Goal: Task Accomplishment & Management: Manage account settings

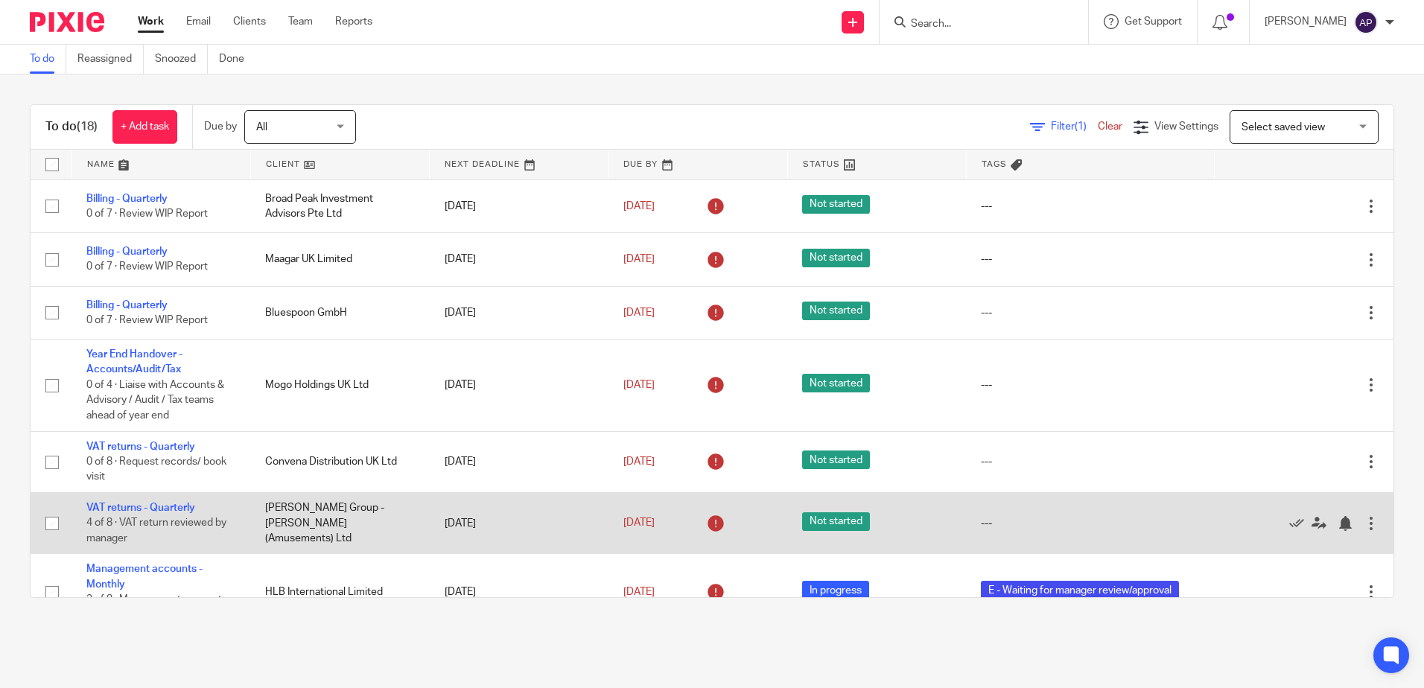
scroll to position [223, 0]
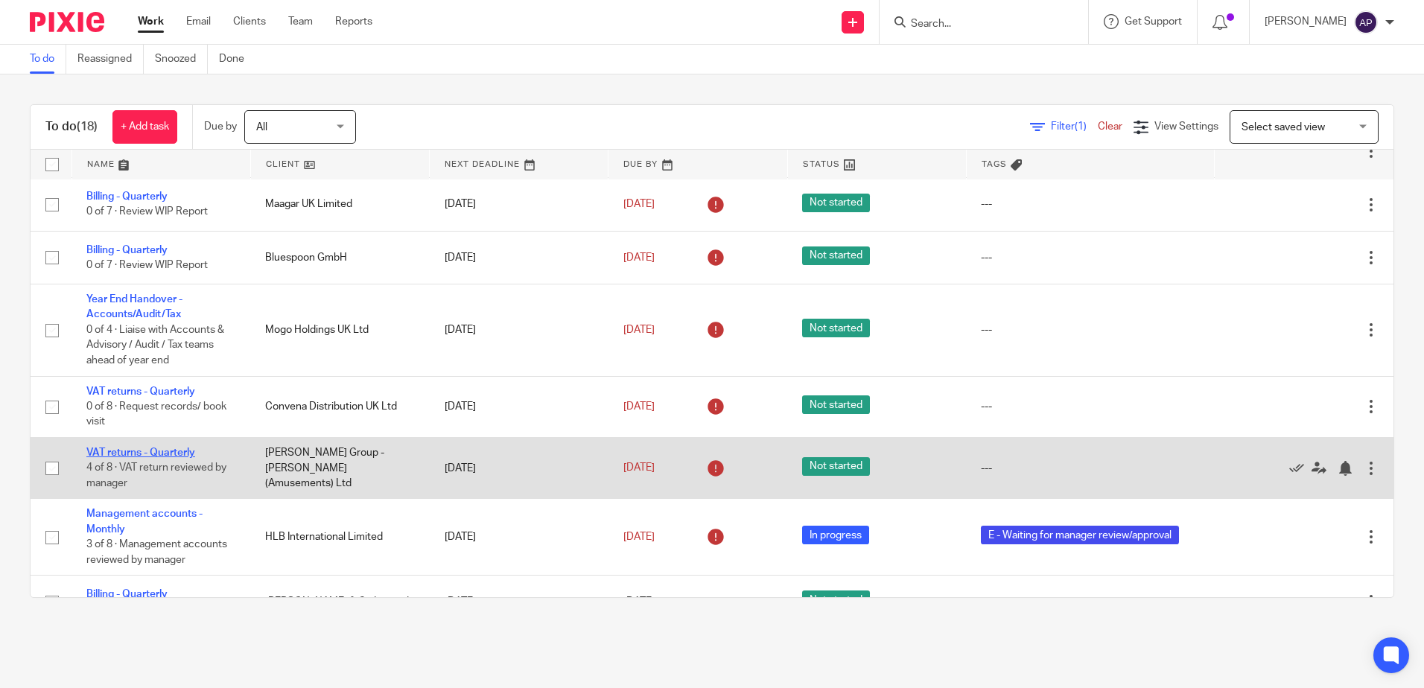
click at [168, 450] on link "VAT returns - Quarterly" at bounding box center [140, 453] width 109 height 10
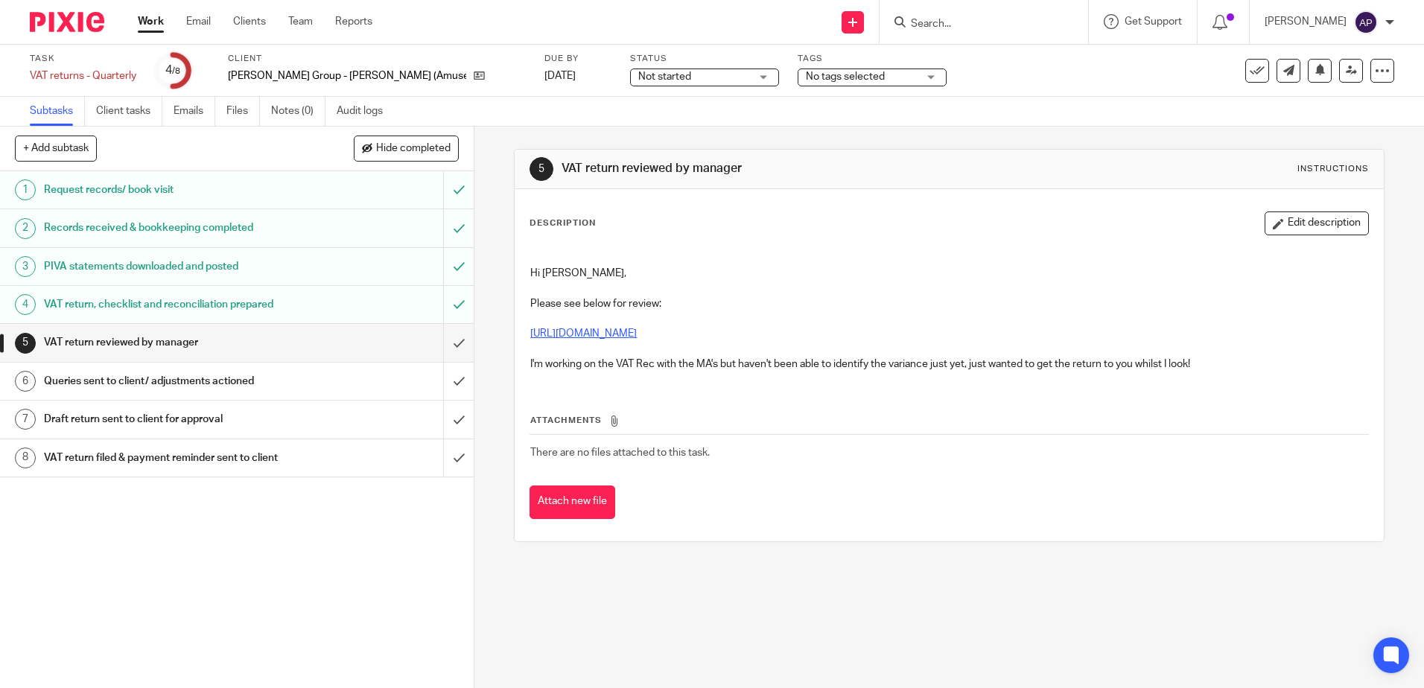
click at [630, 334] on link "https://cloudimanage.com/work/link/f/LLP!10316949" at bounding box center [583, 333] width 106 height 10
click at [445, 344] on input "submit" at bounding box center [237, 342] width 474 height 37
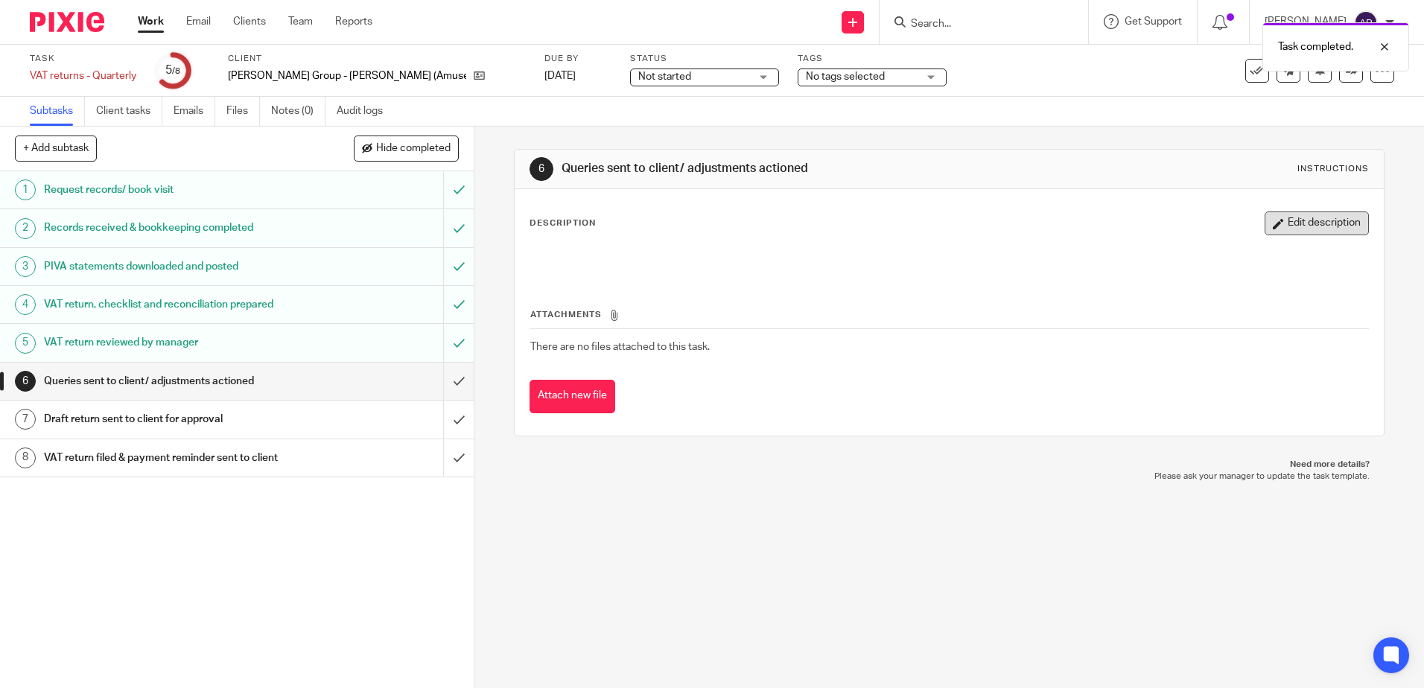
click at [1276, 218] on button "Edit description" at bounding box center [1316, 223] width 104 height 24
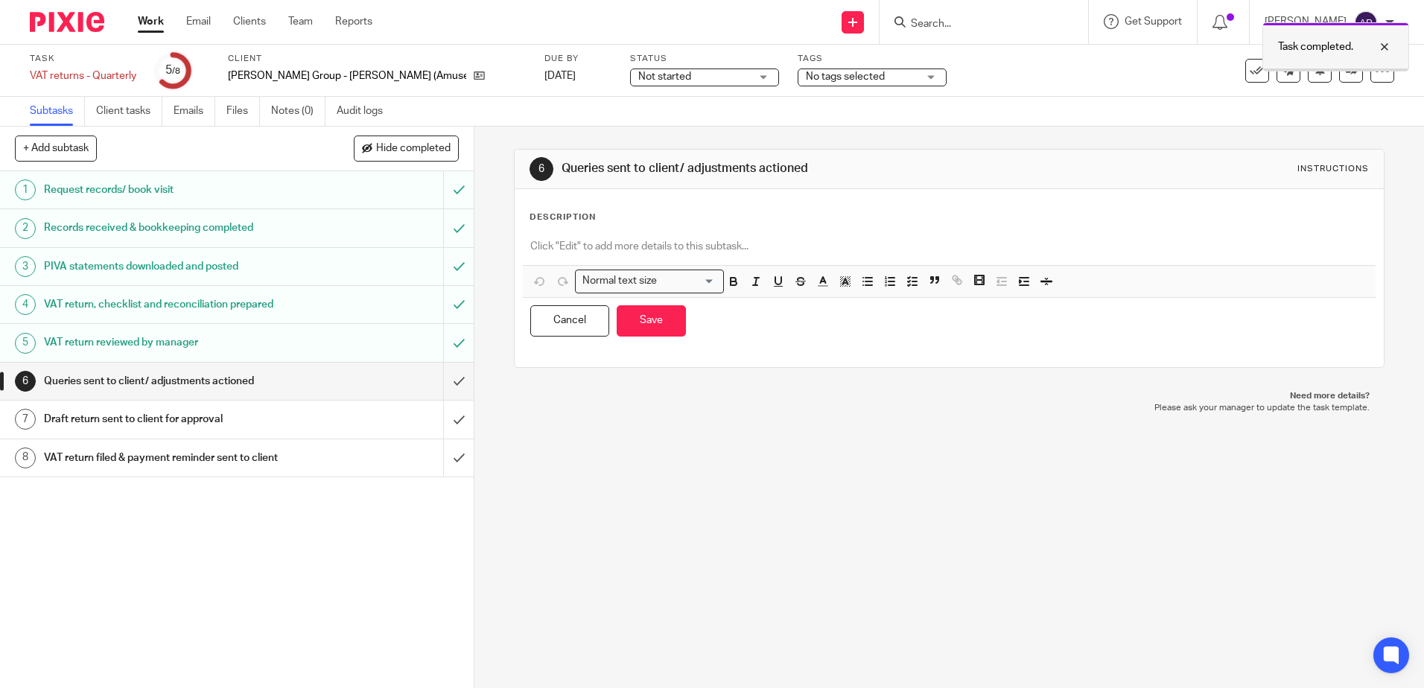
click at [1384, 50] on div at bounding box center [1373, 47] width 40 height 18
click at [704, 233] on div at bounding box center [949, 249] width 852 height 34
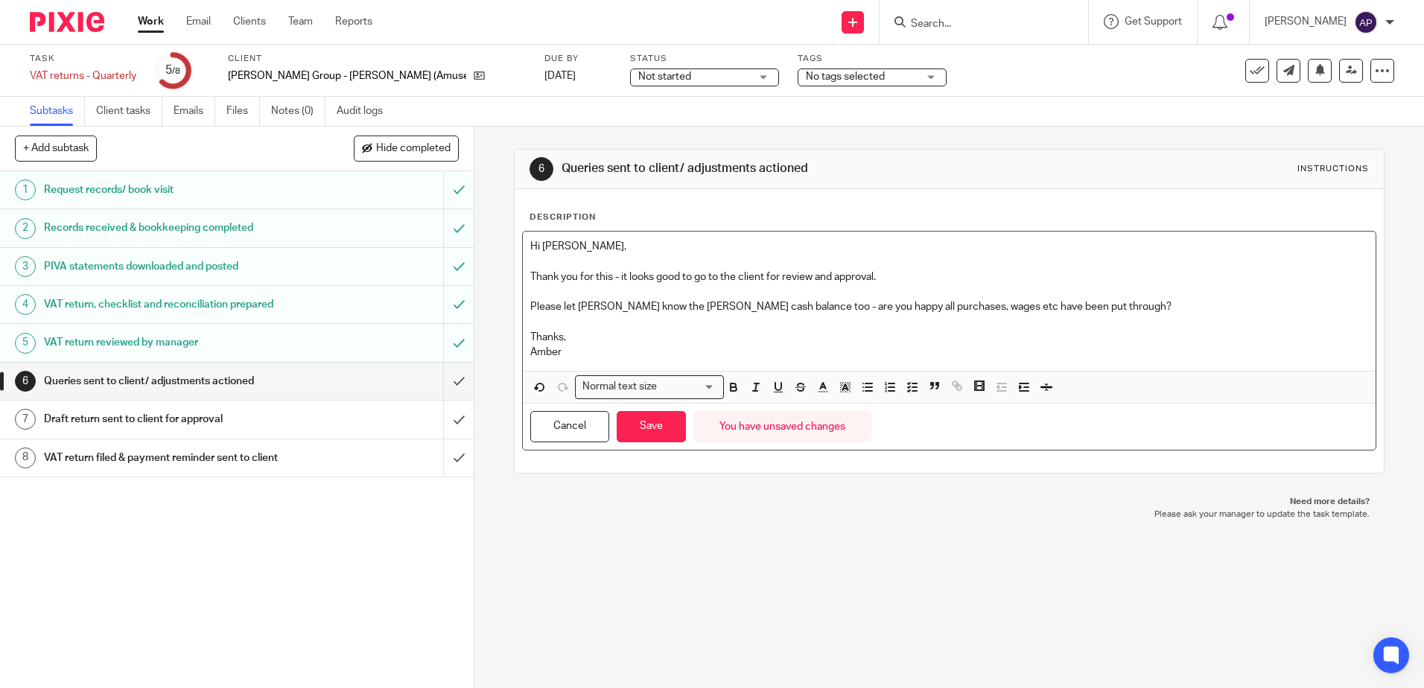
click at [656, 279] on p "Thank you for this - it looks good to go to the client for review and approval." at bounding box center [948, 277] width 837 height 15
click at [632, 301] on p "Please let George Junior know the petty cash balance too - are you happy all pu…" at bounding box center [948, 306] width 837 height 15
click at [646, 279] on p "Thank you for this - it looks good to go to the client for review and approval." at bounding box center [948, 277] width 837 height 15
click at [660, 305] on p "Please let George Junior know the petty cash balance too - are you happy all pu…" at bounding box center [948, 306] width 837 height 15
drag, startPoint x: 770, startPoint y: 304, endPoint x: 763, endPoint y: 311, distance: 9.5
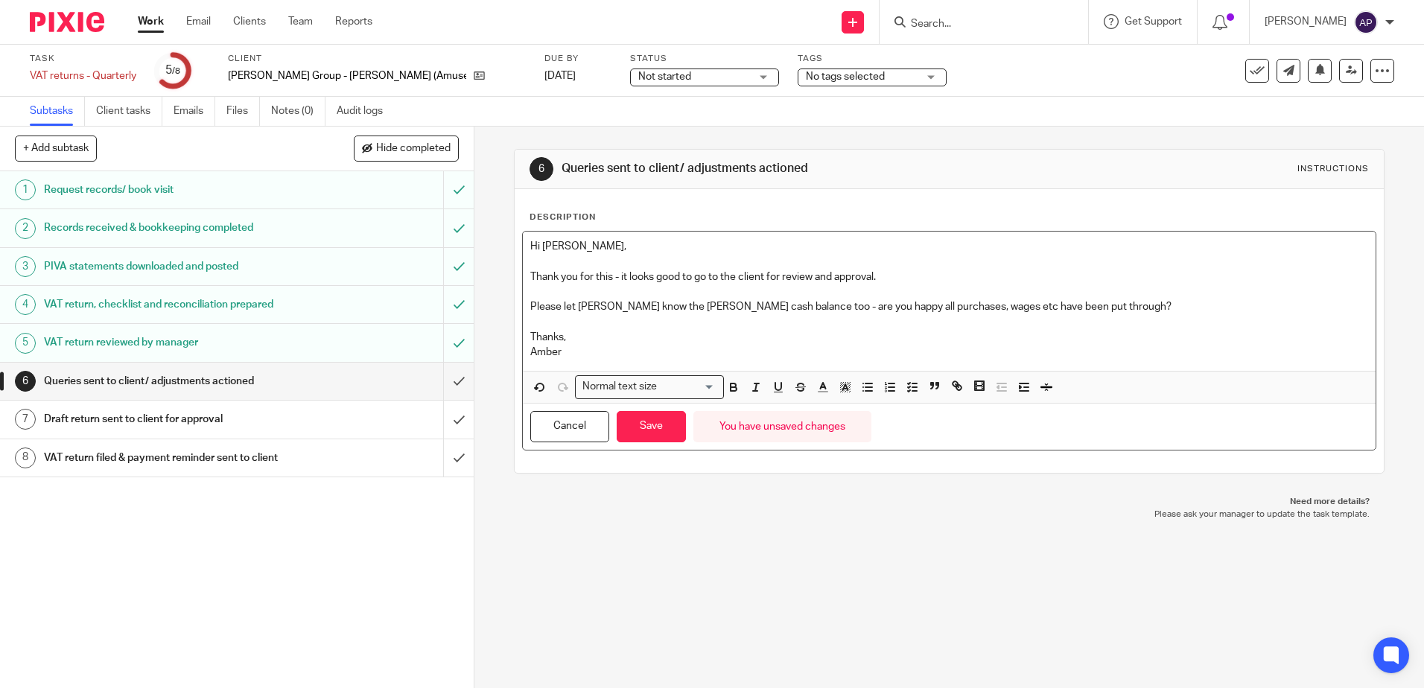
click at [771, 304] on p "Please let [PERSON_NAME] know the [PERSON_NAME] cash balance too - are you happ…" at bounding box center [948, 306] width 837 height 15
click at [665, 430] on button "Save" at bounding box center [651, 427] width 69 height 32
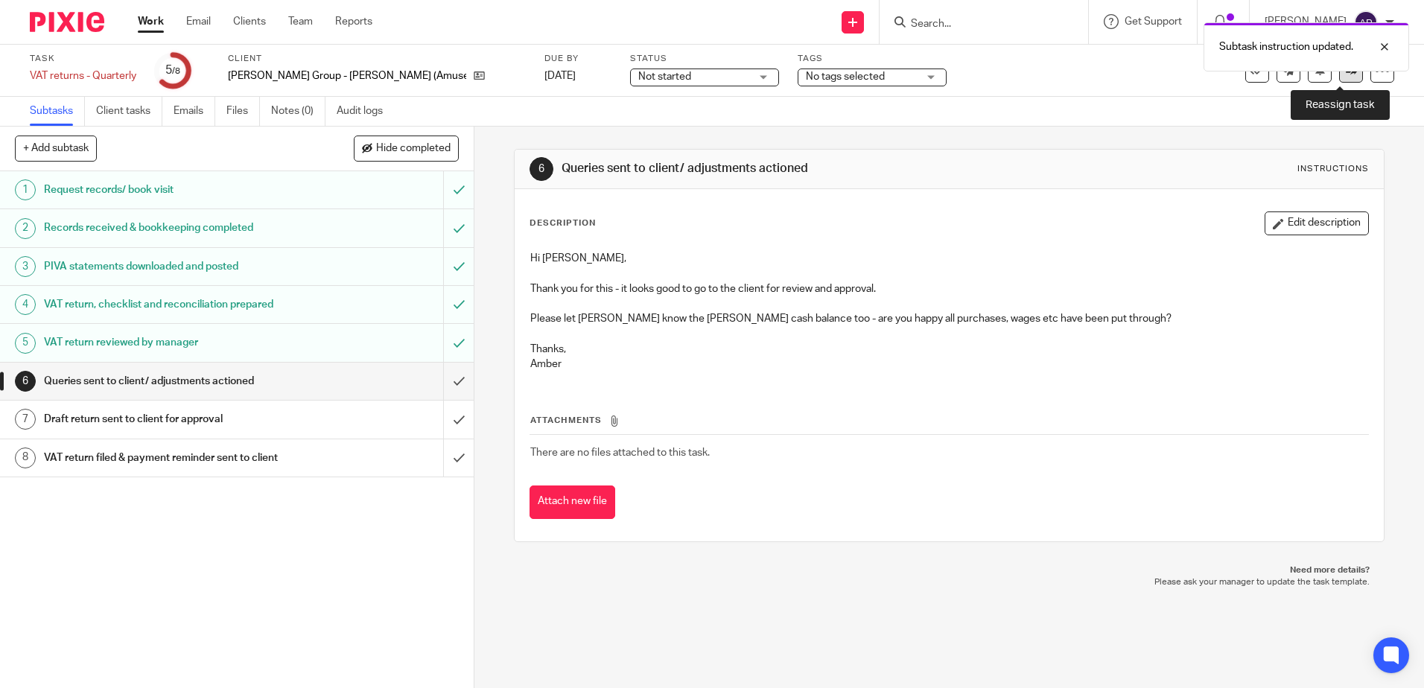
click at [1339, 79] on link at bounding box center [1351, 71] width 24 height 24
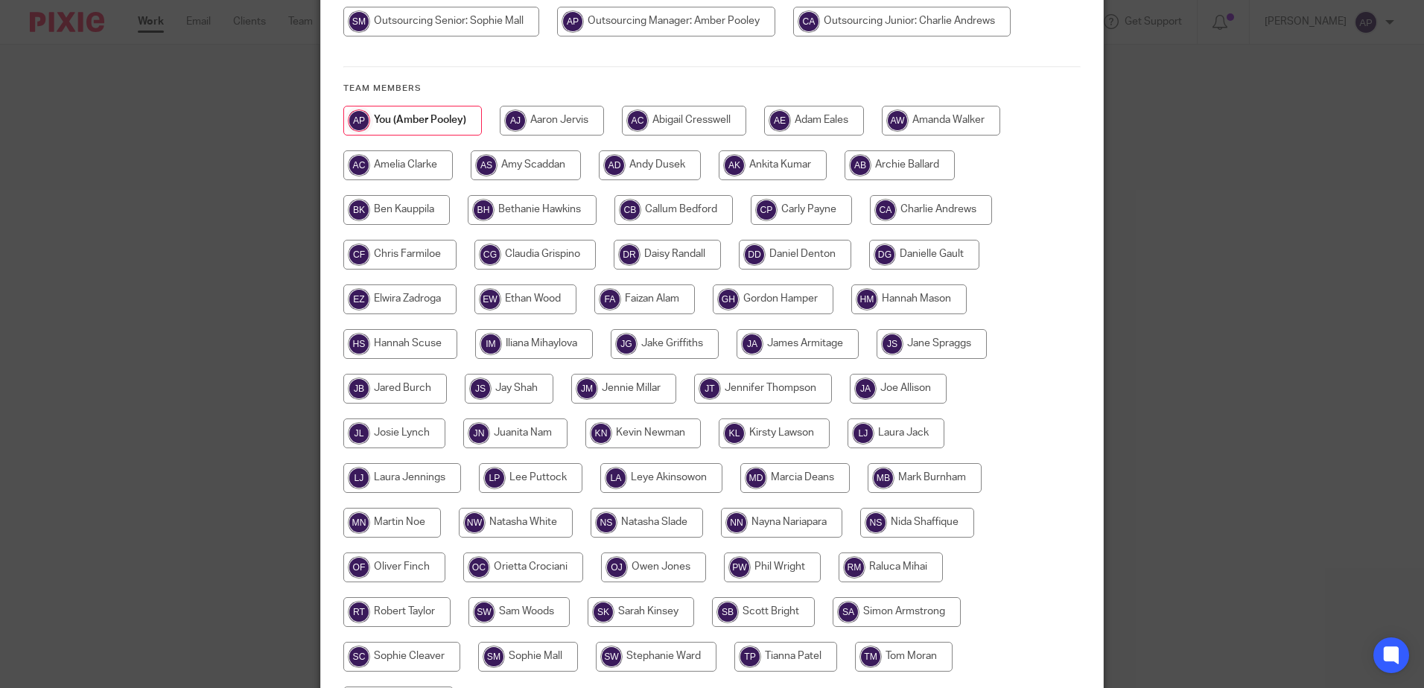
scroll to position [298, 0]
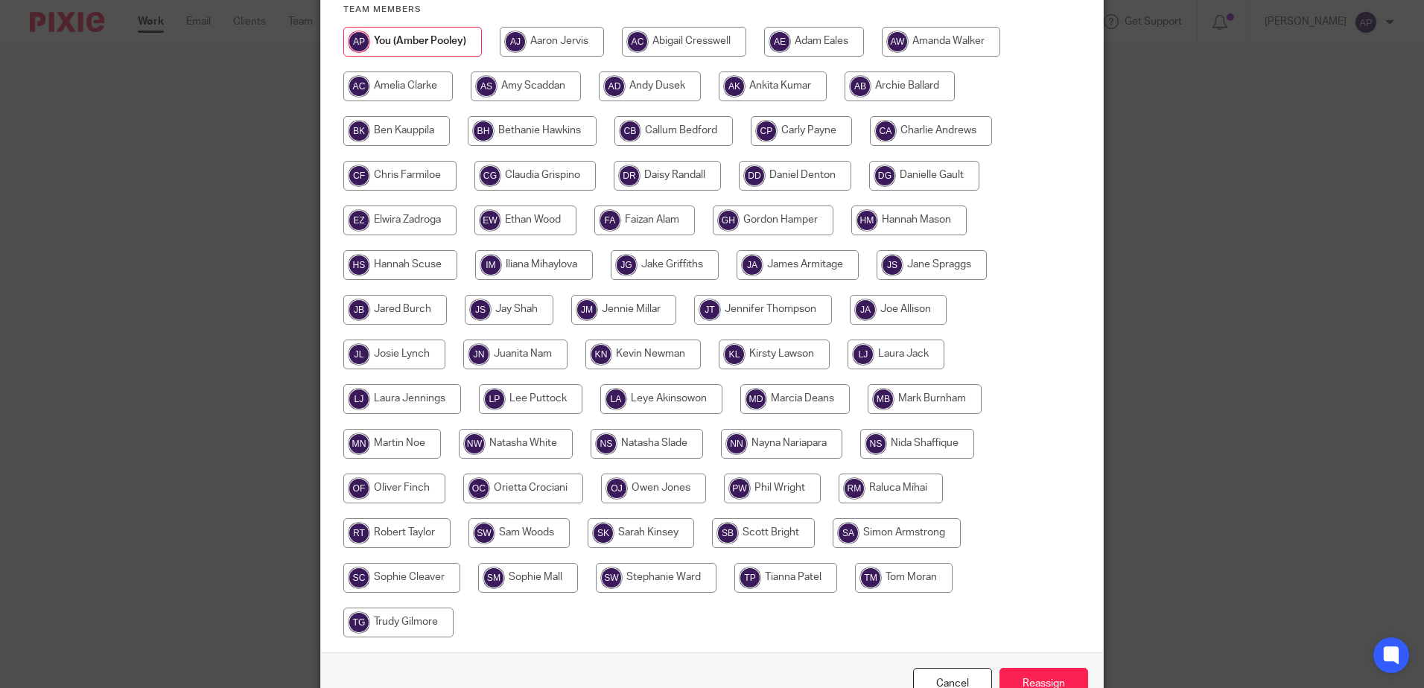
click at [430, 578] on input "radio" at bounding box center [401, 578] width 117 height 30
radio input "true"
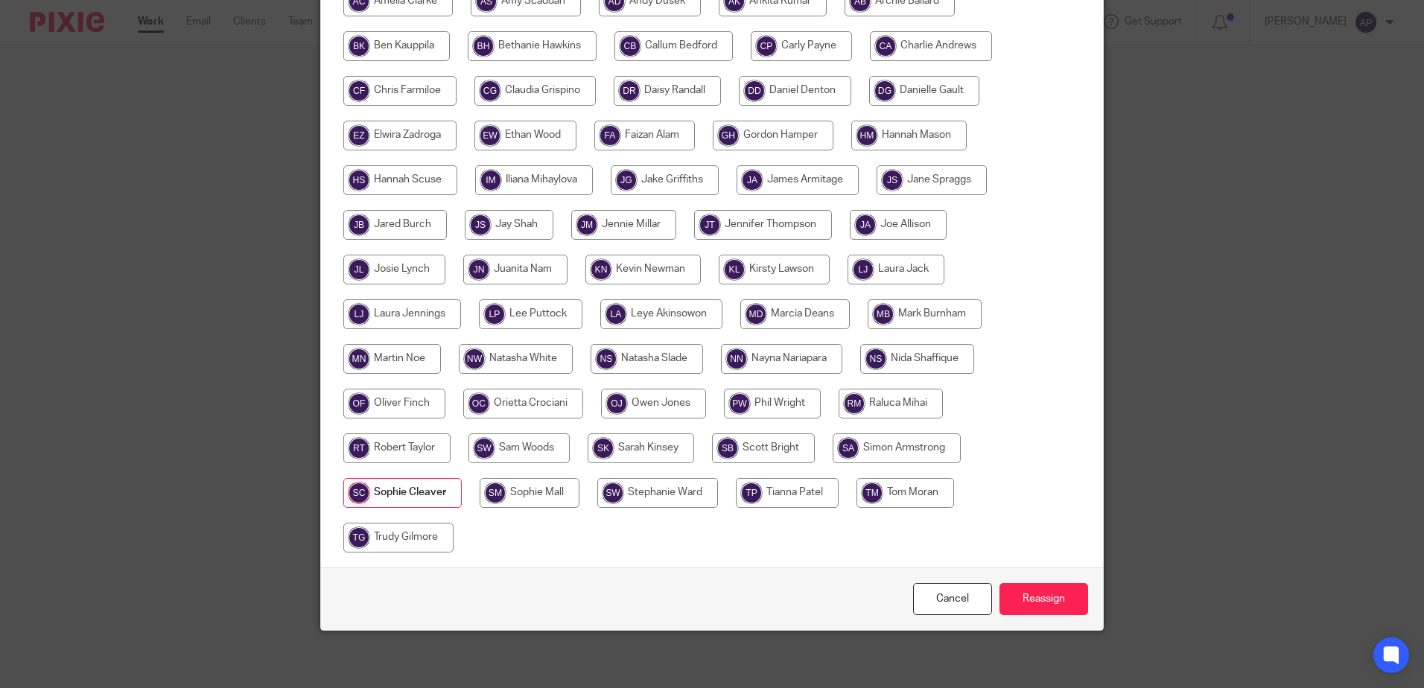
scroll to position [385, 0]
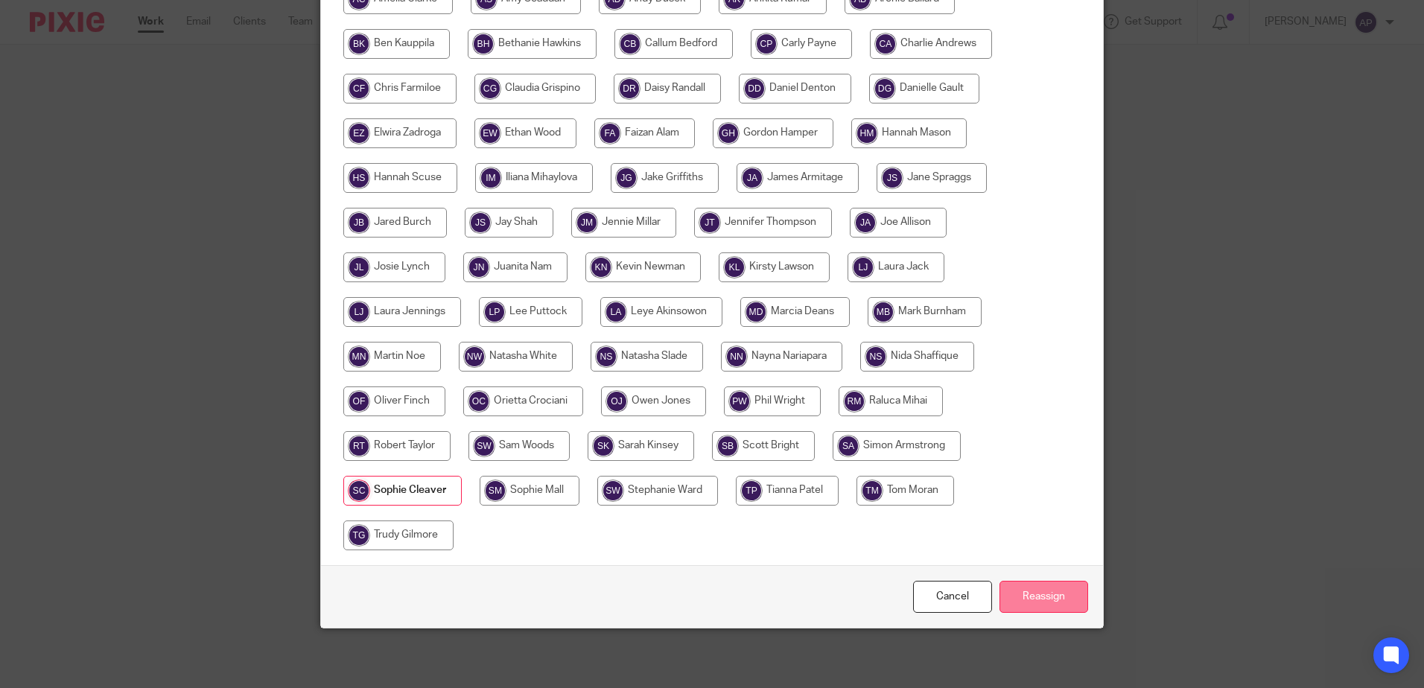
click at [1049, 587] on input "Reassign" at bounding box center [1043, 597] width 89 height 32
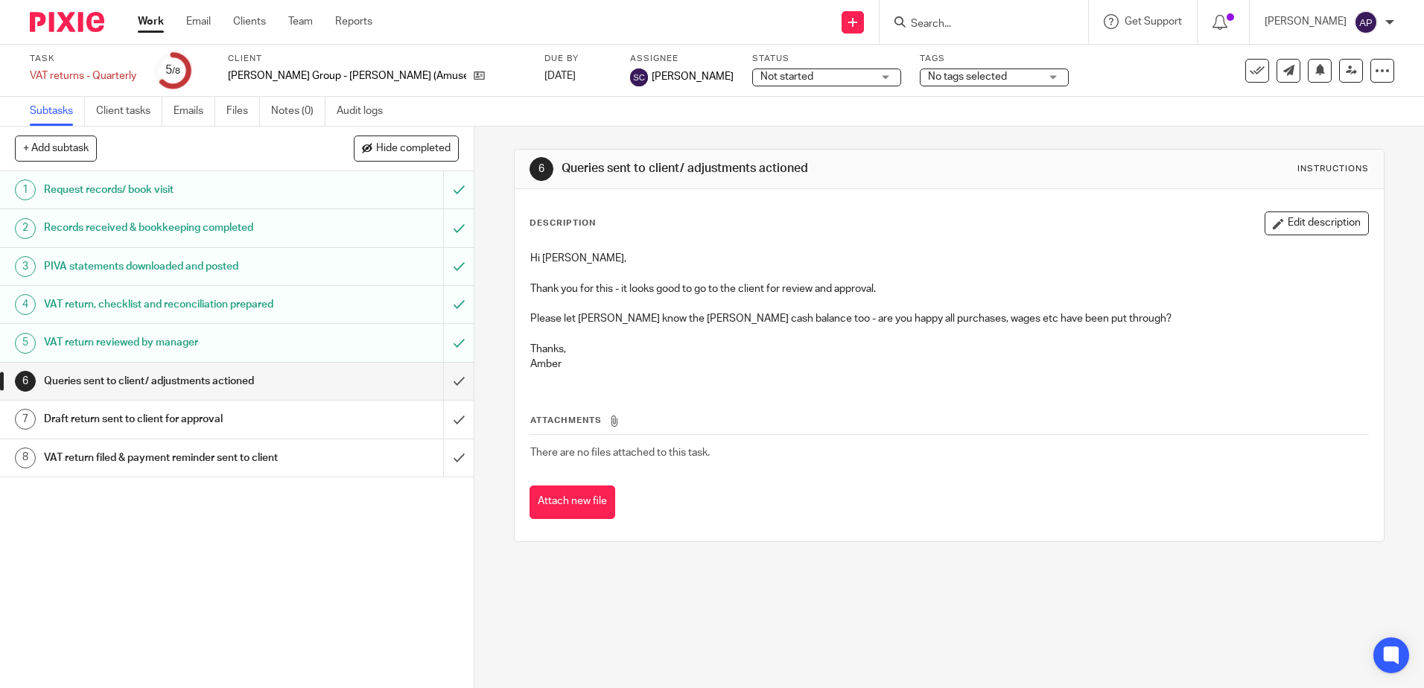
click at [67, 31] on img at bounding box center [67, 22] width 74 height 20
